Goal: Navigation & Orientation: Find specific page/section

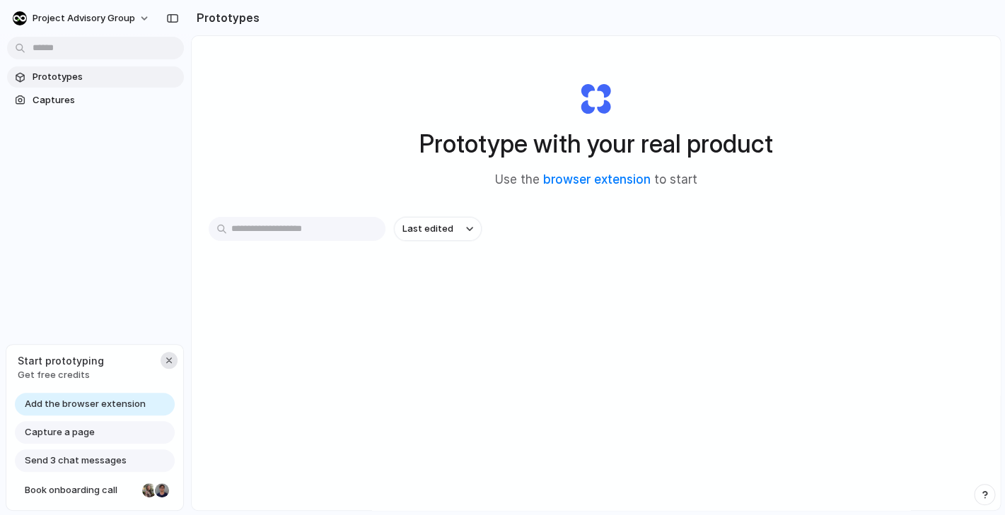
click at [170, 361] on div "button" at bounding box center [168, 360] width 11 height 11
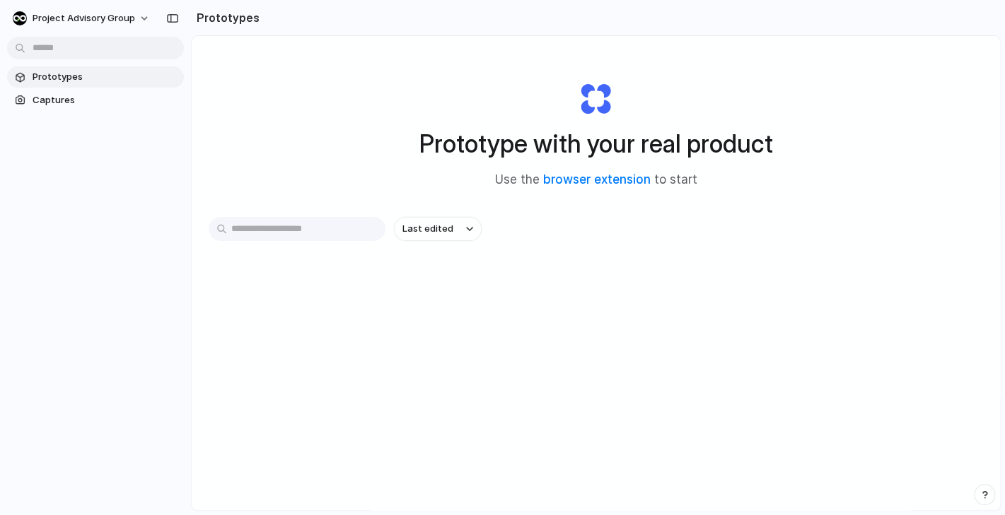
click at [86, 352] on div "Project Advisory Group Prototypes Captures" at bounding box center [95, 257] width 191 height 515
click at [573, 184] on link "browser extension" at bounding box center [596, 180] width 107 height 14
click at [59, 97] on span "Captures" at bounding box center [106, 100] width 146 height 14
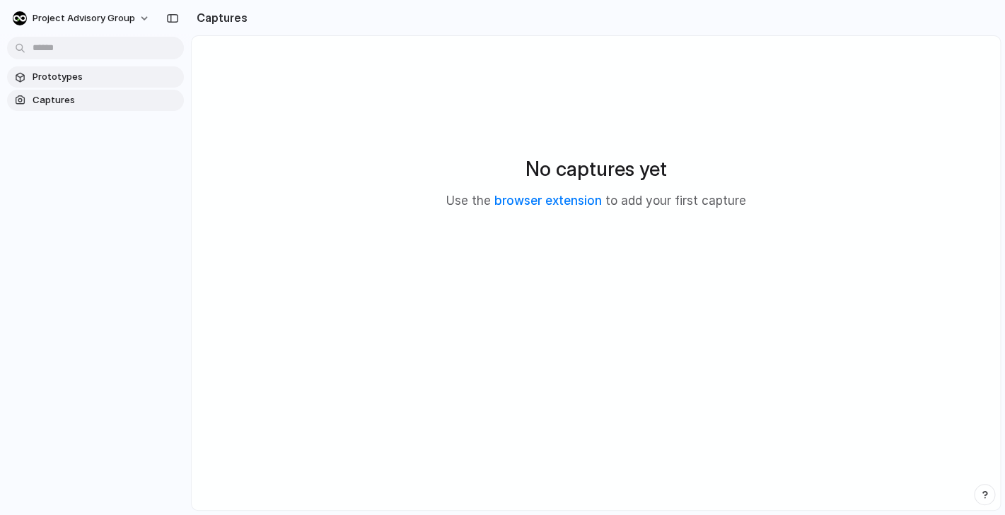
click at [92, 75] on span "Prototypes" at bounding box center [106, 77] width 146 height 14
